Goal: Information Seeking & Learning: Learn about a topic

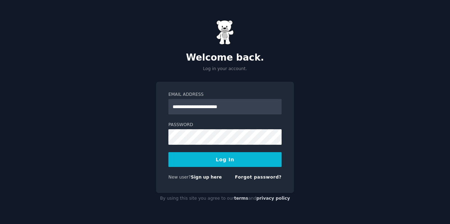
click at [228, 161] on button "Log In" at bounding box center [225, 159] width 113 height 15
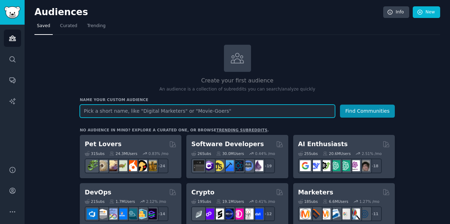
click at [138, 112] on input "text" at bounding box center [207, 111] width 255 height 13
type input "immobilier"
click at [368, 110] on button "Find Communities" at bounding box center [367, 111] width 55 height 13
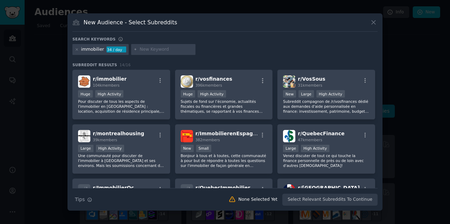
click at [376, 22] on icon at bounding box center [373, 22] width 7 height 7
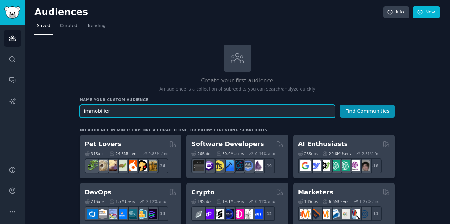
click at [124, 109] on input "immobilier" at bounding box center [207, 111] width 255 height 13
type input "immo"
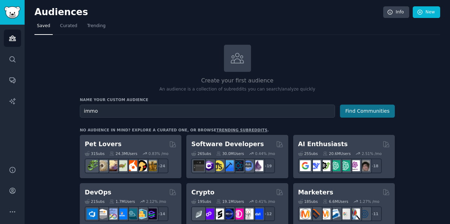
click at [367, 114] on button "Find Communities" at bounding box center [367, 111] width 55 height 13
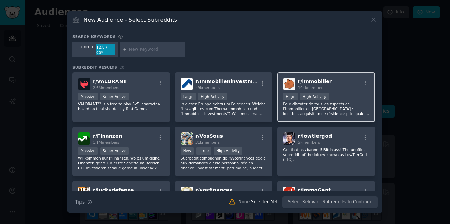
click at [337, 101] on p "Pour discuter de tous les aspects de l'immobilier en [GEOGRAPHIC_DATA] : locati…" at bounding box center [326, 108] width 87 height 15
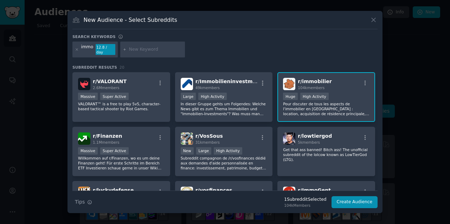
click at [374, 24] on icon at bounding box center [373, 19] width 7 height 7
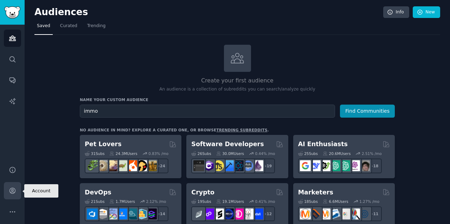
click at [11, 192] on icon "Sidebar" at bounding box center [13, 191] width 6 height 6
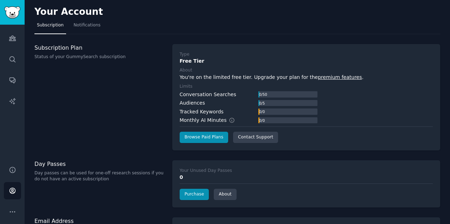
scroll to position [24, 0]
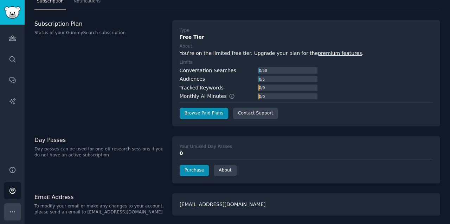
click at [11, 210] on icon "Sidebar" at bounding box center [12, 211] width 7 height 7
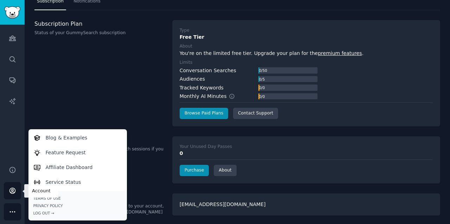
click at [13, 191] on icon "Sidebar" at bounding box center [13, 191] width 6 height 6
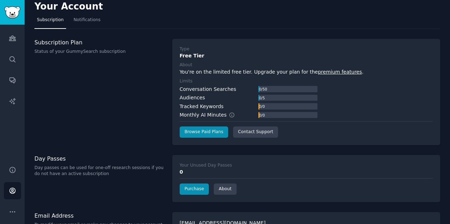
scroll to position [24, 0]
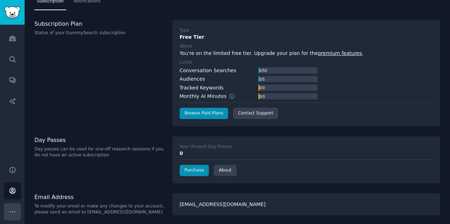
click at [17, 209] on button "More" at bounding box center [12, 211] width 17 height 17
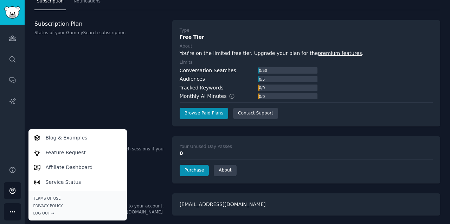
click at [255, 179] on div "Your Unused Day Passes 0 Purchase About" at bounding box center [306, 159] width 268 height 47
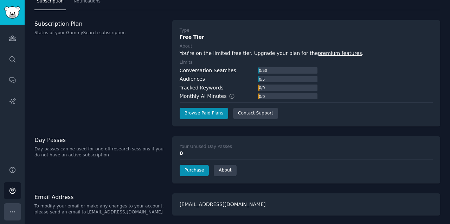
click at [15, 214] on icon "Sidebar" at bounding box center [12, 211] width 7 height 7
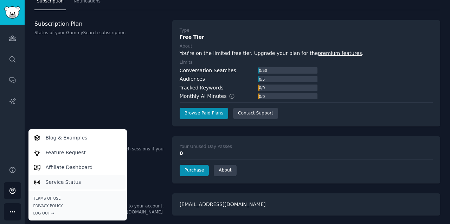
click at [75, 182] on p "Service Status" at bounding box center [64, 181] width 36 height 7
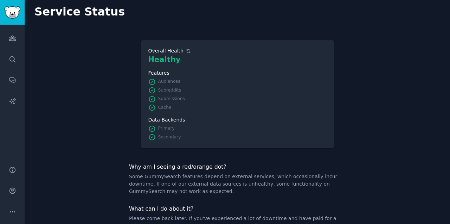
scroll to position [25, 0]
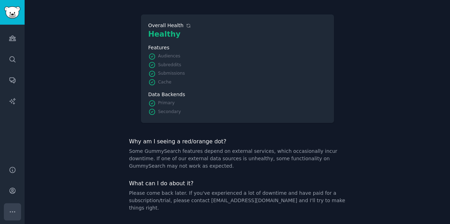
click at [17, 212] on button "More" at bounding box center [12, 211] width 17 height 17
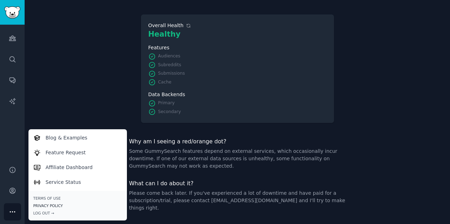
click at [48, 206] on link "Privacy Policy" at bounding box center [77, 205] width 89 height 5
click at [41, 211] on div "Log Out →" at bounding box center [77, 212] width 89 height 5
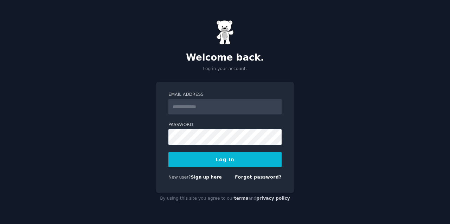
click at [326, 124] on div "Welcome back. Log in your account. Email Address Password Log In New user? Sign…" at bounding box center [225, 112] width 450 height 224
